Goal: Find specific page/section: Find specific page/section

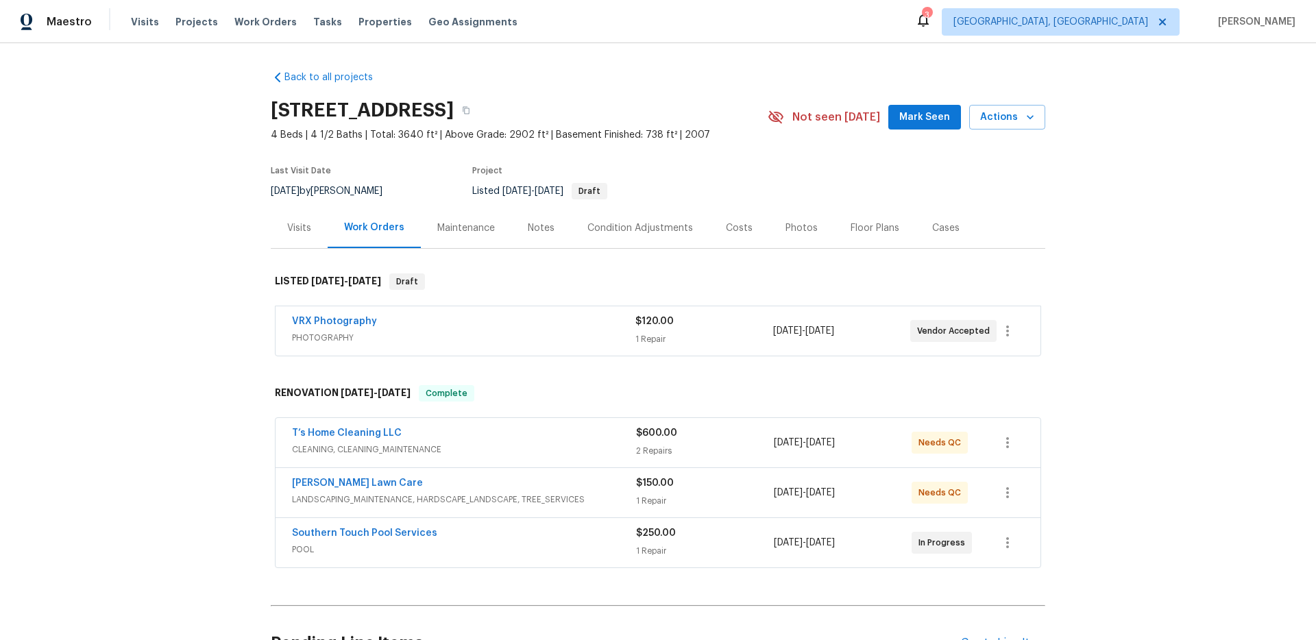
click at [184, 343] on div "Back to all projects 710 Mosswood Ln, Spartanburg, SC 29301 4 Beds | 4 1/2 Bath…" at bounding box center [658, 341] width 1316 height 597
click at [637, 232] on div "Condition Adjustments" at bounding box center [640, 228] width 106 height 14
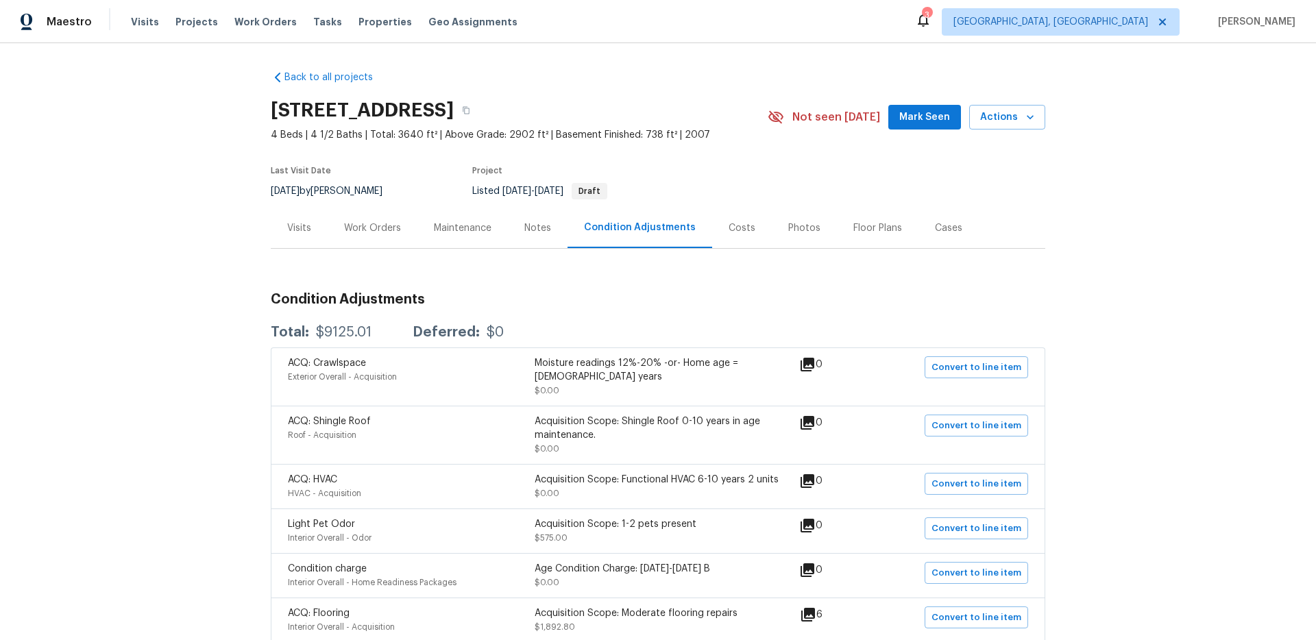
click at [391, 234] on div "Work Orders" at bounding box center [372, 228] width 57 height 14
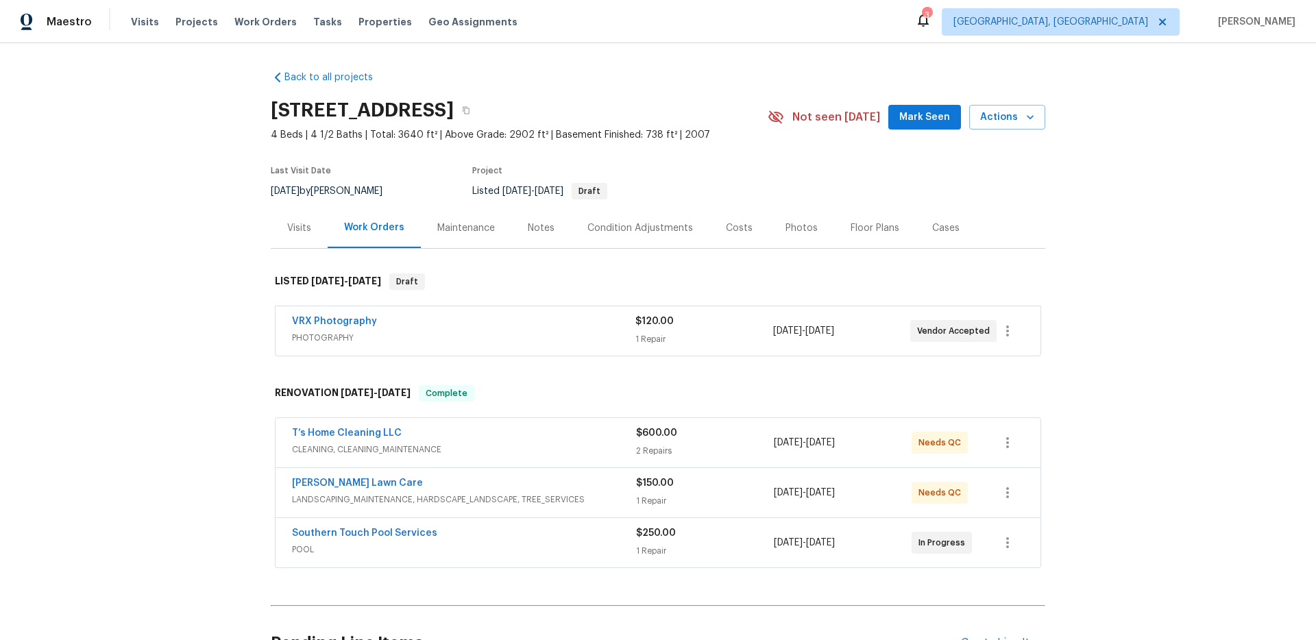
click at [636, 223] on div "Condition Adjustments" at bounding box center [640, 228] width 106 height 14
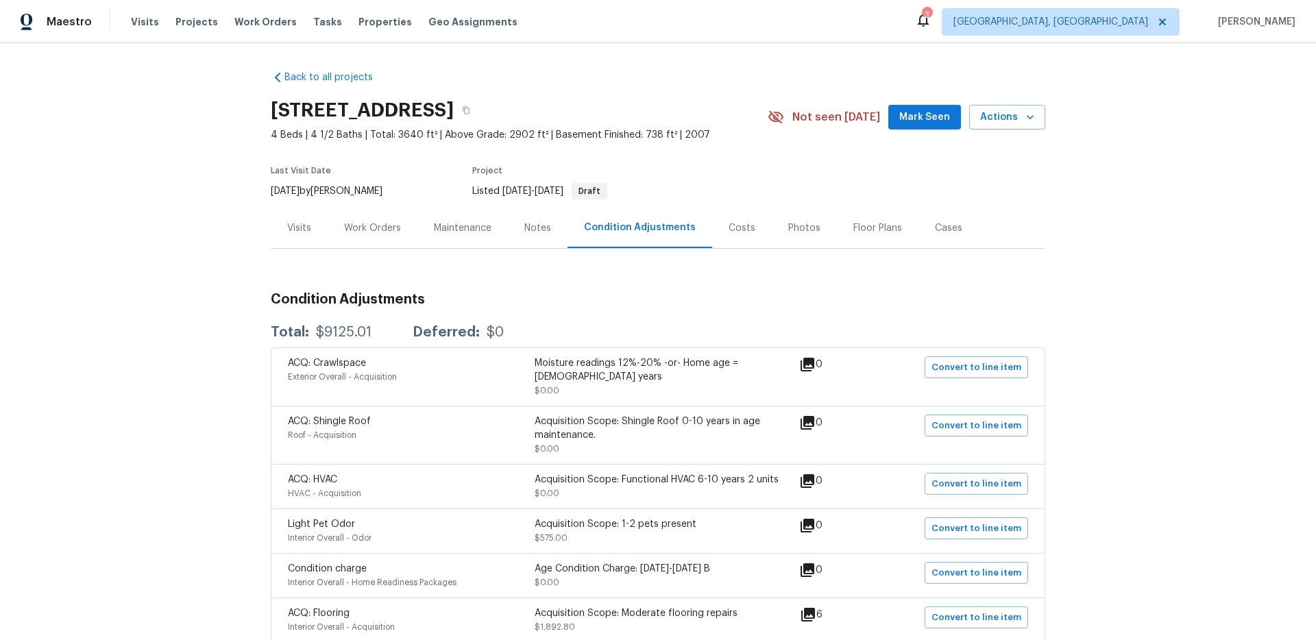
click at [287, 234] on div "Visits" at bounding box center [299, 228] width 24 height 14
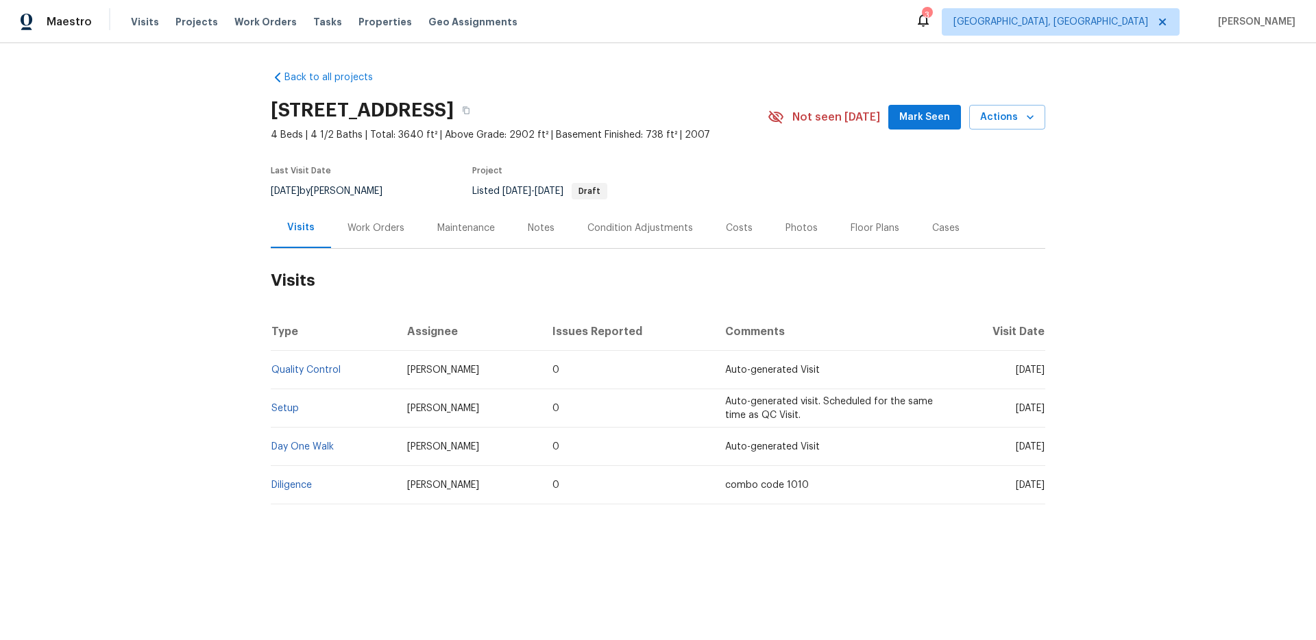
click at [615, 239] on div "Condition Adjustments" at bounding box center [640, 228] width 138 height 40
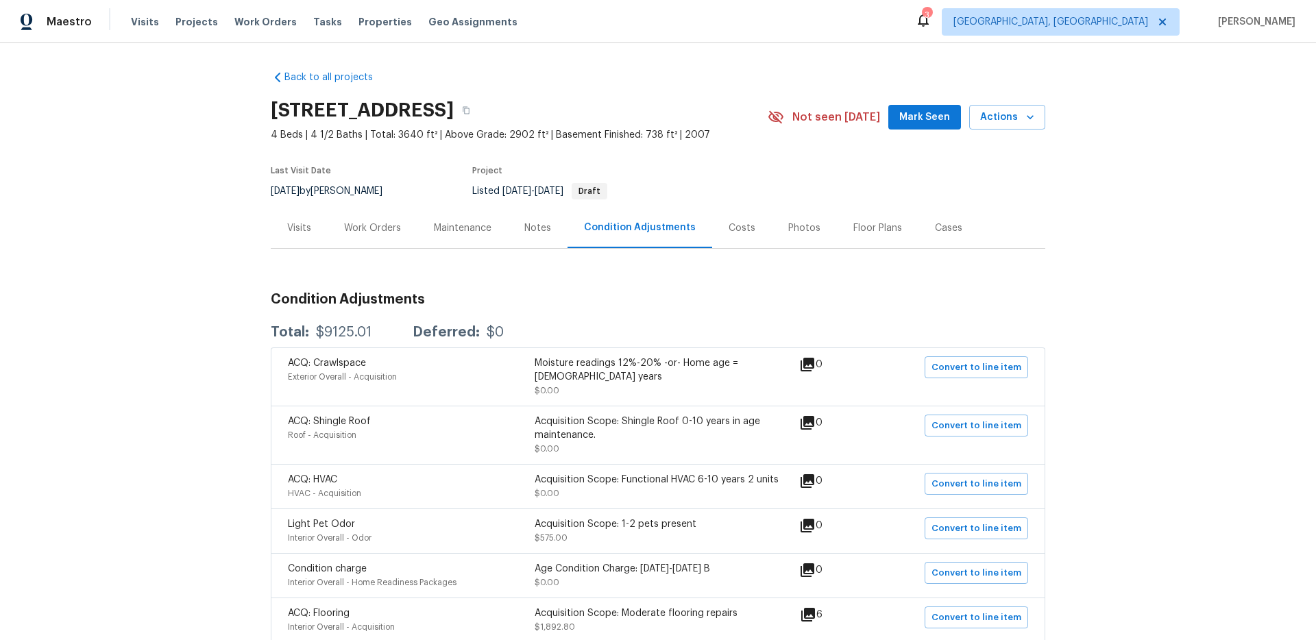
click at [187, 466] on div "Back to all projects 710 Mosswood Ln, Spartanburg, SC 29301 4 Beds | 4 1/2 Bath…" at bounding box center [658, 341] width 1316 height 597
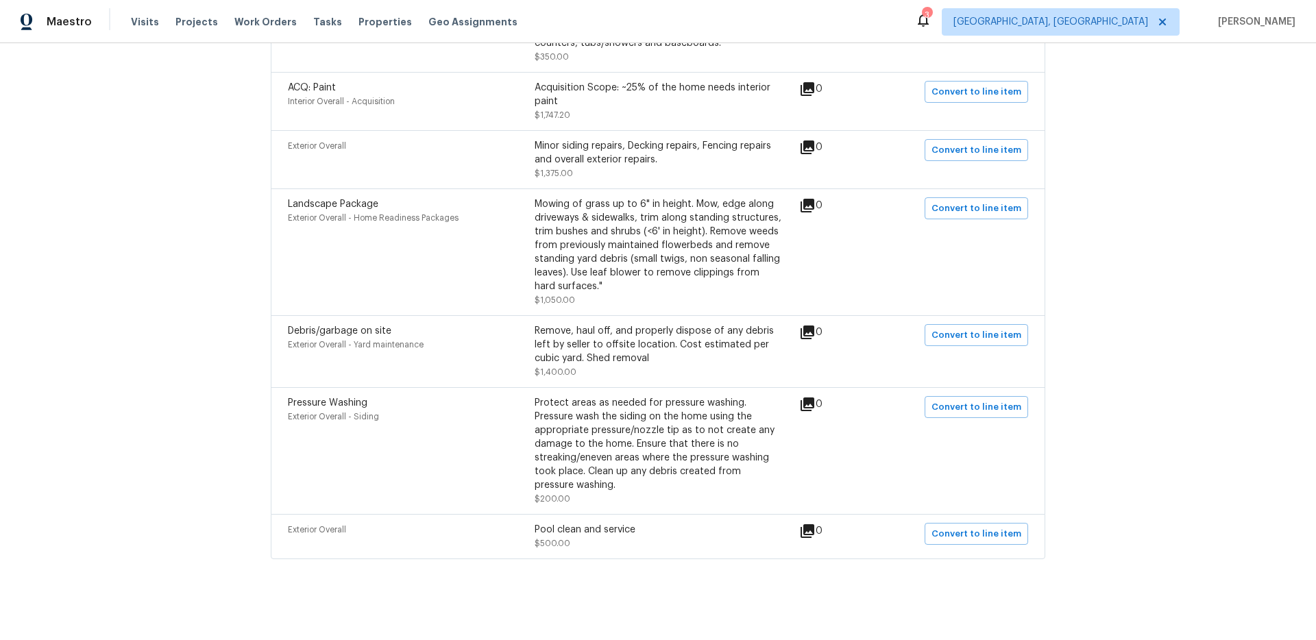
scroll to position [708, 0]
click at [190, 253] on div "Back to all projects 710 Mosswood Ln, Spartanburg, SC 29301 4 Beds | 4 1/2 Bath…" at bounding box center [658, 341] width 1316 height 597
